Goal: Use online tool/utility: Use online tool/utility

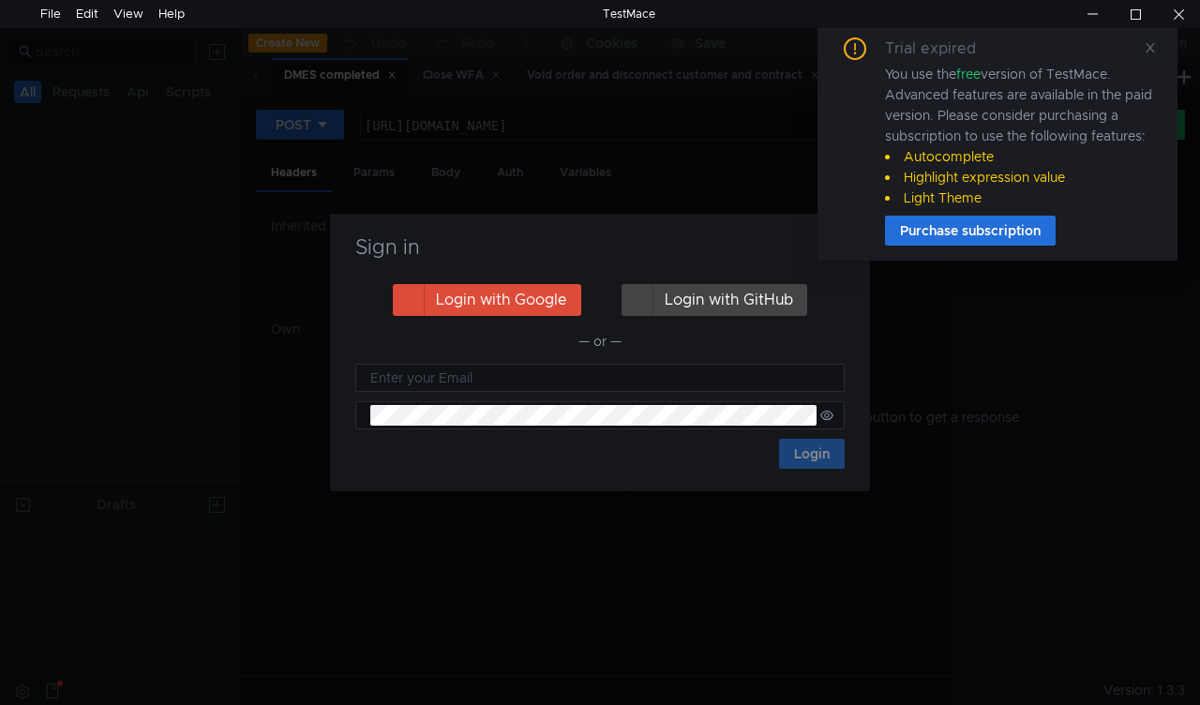
click at [1147, 49] on icon at bounding box center [1149, 47] width 9 height 9
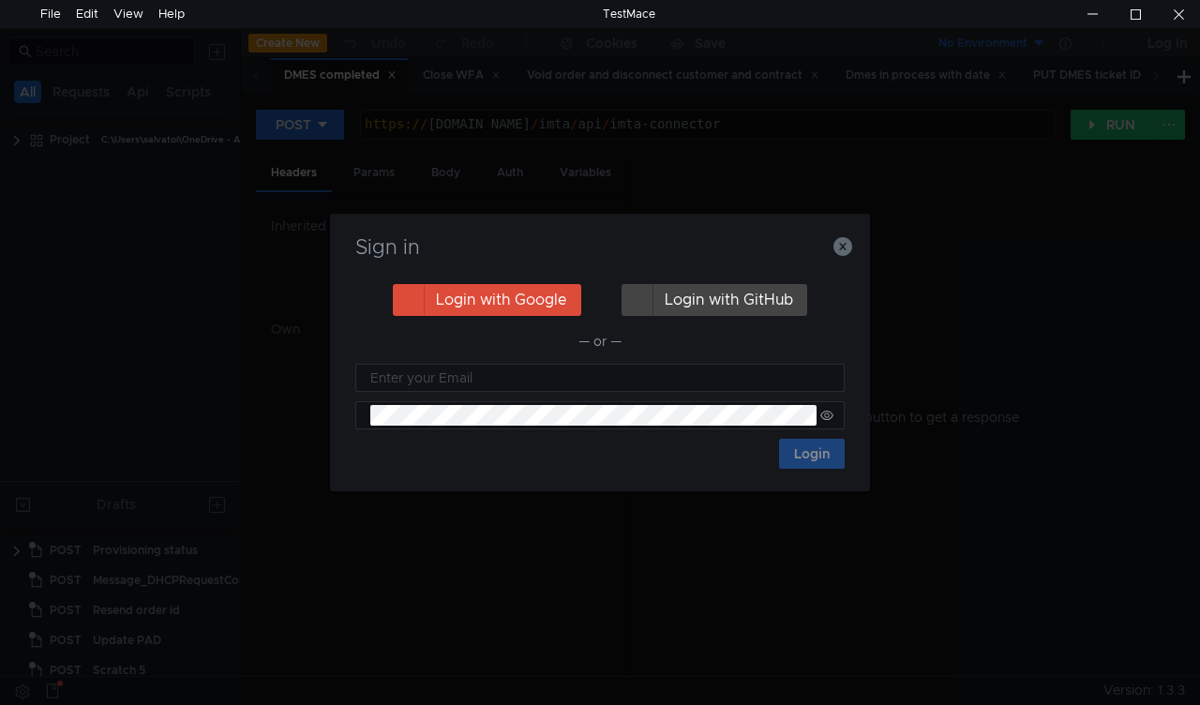
click at [846, 251] on nz-notification "Trial expired You use the free version of TestMace. Advanced features are avail…" at bounding box center [997, 141] width 360 height 238
click at [841, 249] on nz-notification "Trial expired You use the free version of TestMace. Advanced features are avail…" at bounding box center [997, 141] width 360 height 238
click at [843, 255] on nz-notification "Trial expired You use the free version of TestMace. Advanced features are avail…" at bounding box center [997, 141] width 360 height 238
click at [843, 252] on icon "button" at bounding box center [842, 246] width 19 height 19
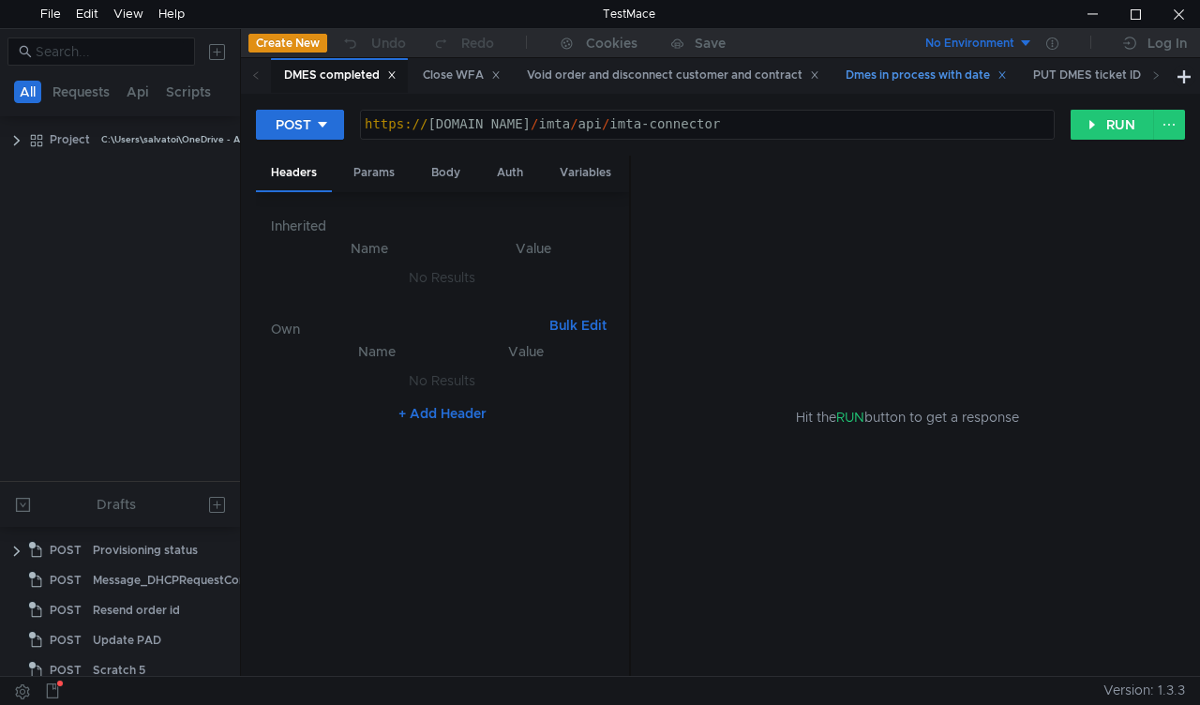
click at [917, 78] on div "Dmes in process with date" at bounding box center [925, 76] width 161 height 20
click at [1151, 73] on icon at bounding box center [1155, 74] width 9 height 9
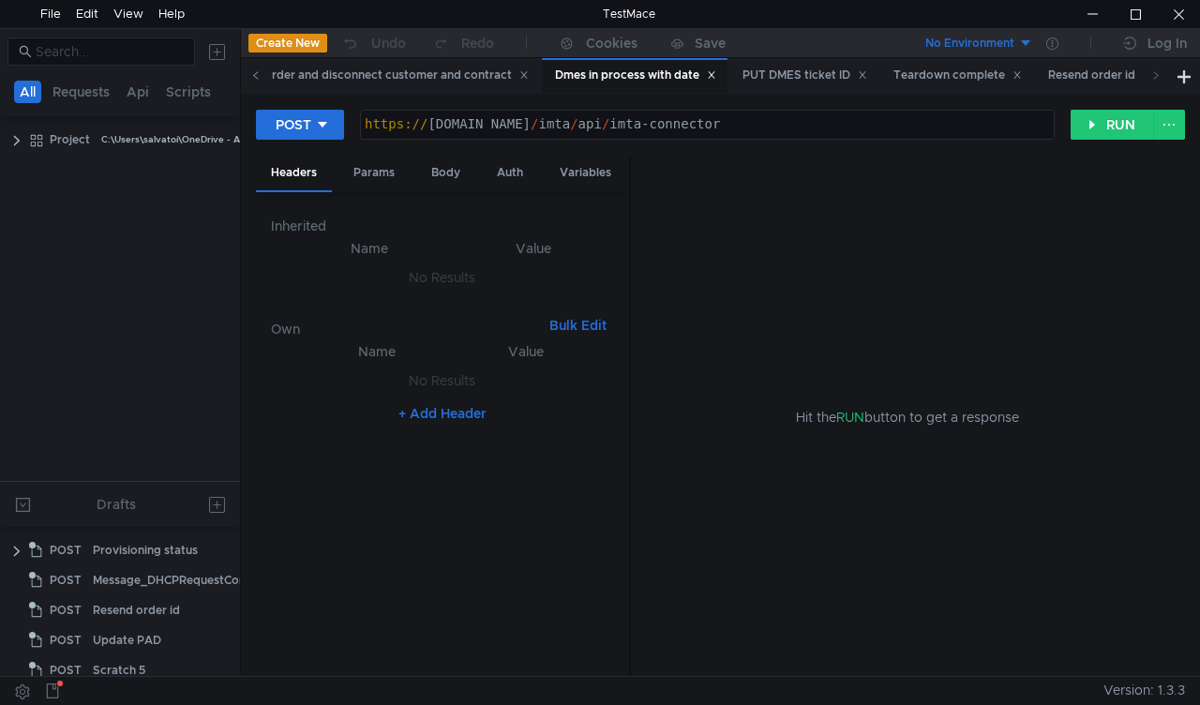
click at [256, 80] on icon at bounding box center [255, 74] width 9 height 9
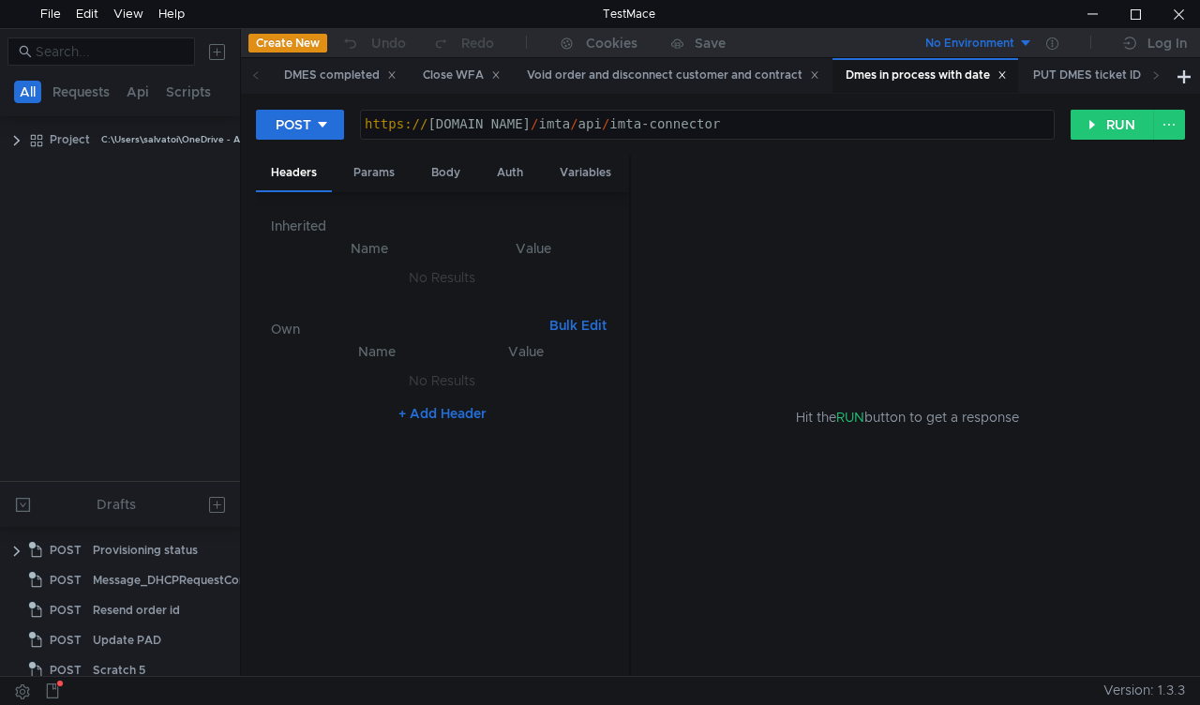
click at [256, 80] on icon at bounding box center [255, 74] width 9 height 9
click at [322, 77] on div "DMES completed" at bounding box center [340, 76] width 112 height 20
click at [440, 169] on div "Body" at bounding box center [445, 173] width 59 height 35
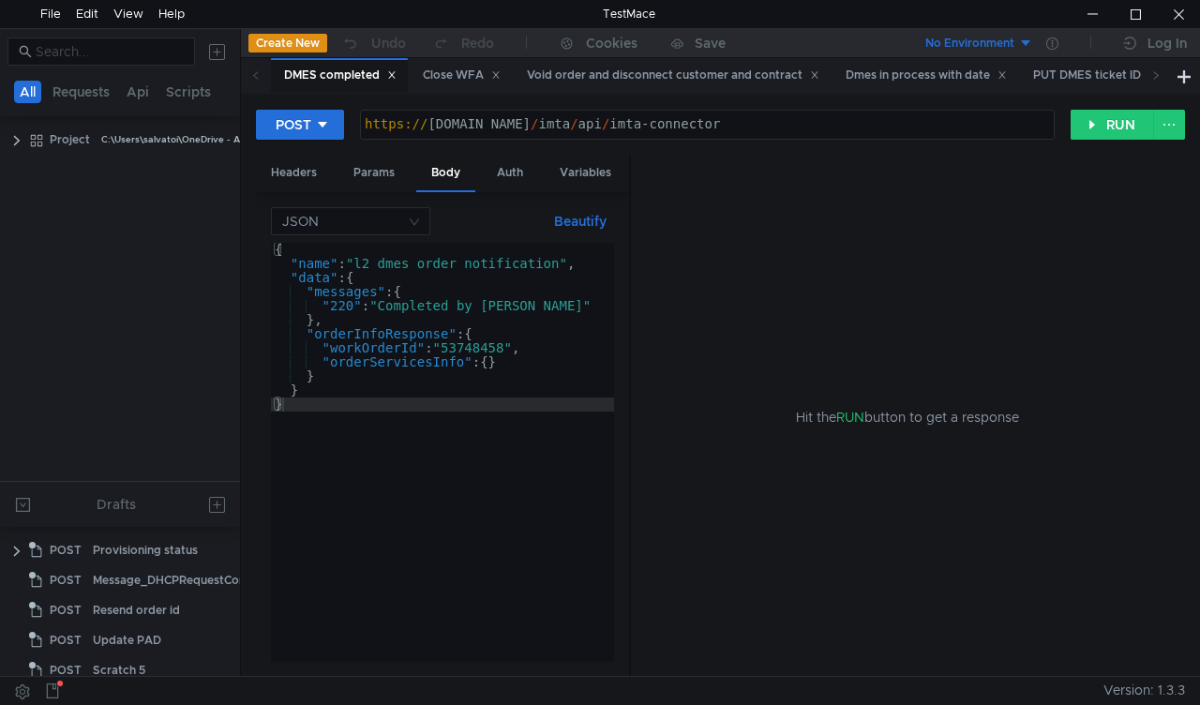
click at [469, 345] on div "{ "name" : "l2_dmes_order_notification" , "data" : { "messages" : { "220" : "Co…" at bounding box center [442, 466] width 343 height 447
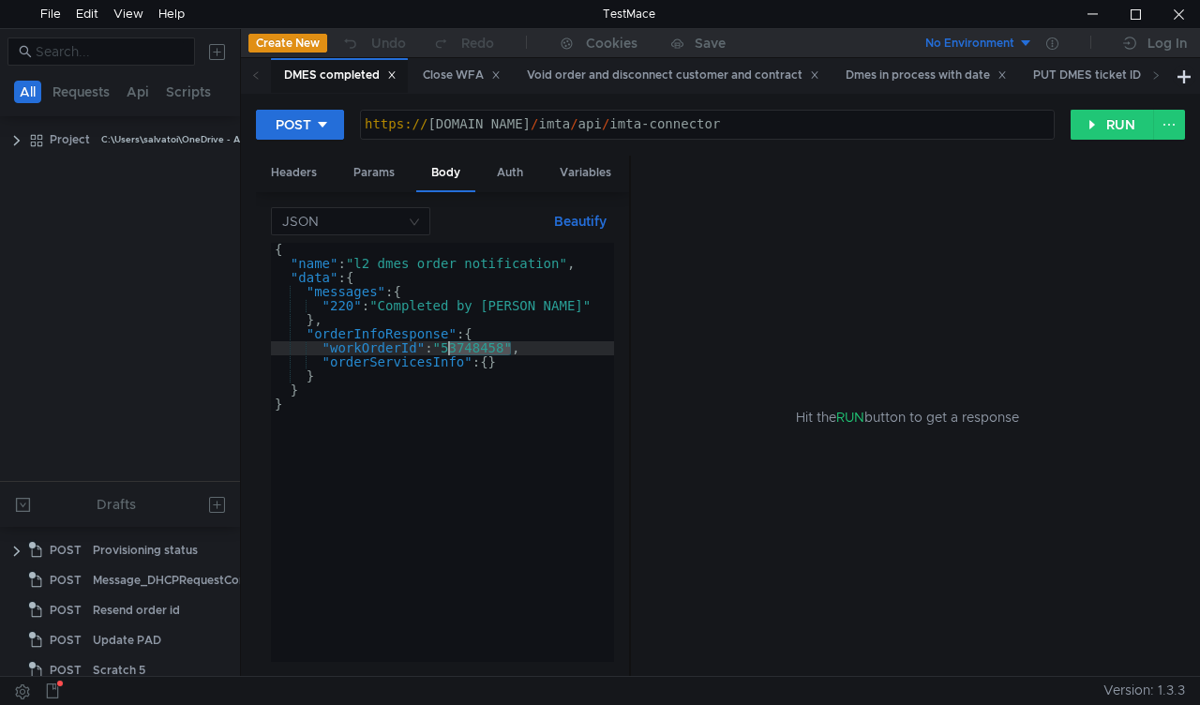
click at [469, 345] on div "{ "name" : "l2_dmes_order_notification" , "data" : { "messages" : { "220" : "Co…" at bounding box center [442, 466] width 343 height 447
paste textarea "4899299"
type textarea ""workOrderId": "54899299","
click at [1108, 133] on button "RUN" at bounding box center [1111, 125] width 83 height 30
